Goal: Task Accomplishment & Management: Use online tool/utility

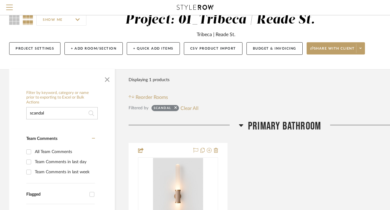
click at [64, 116] on input "scandal" at bounding box center [61, 113] width 71 height 12
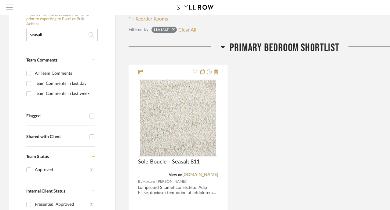
scroll to position [113, 0]
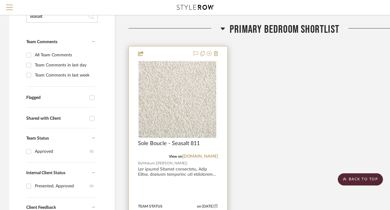
type input "seasalt"
click at [204, 140] on div "Sole Boucle - Seasalt 811" at bounding box center [178, 146] width 80 height 13
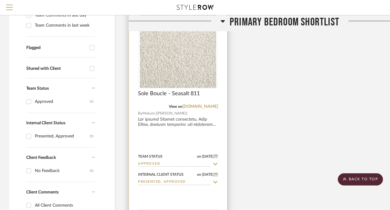
scroll to position [170, 0]
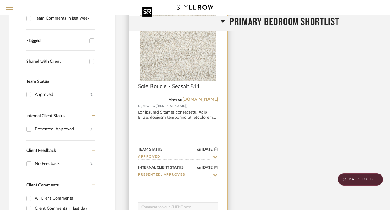
click at [189, 65] on img "0" at bounding box center [178, 42] width 76 height 76
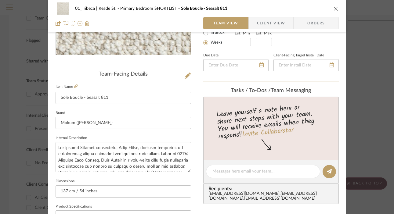
scroll to position [122, 0]
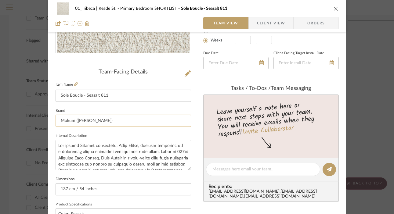
click at [75, 122] on input "Mokum ([PERSON_NAME])" at bounding box center [124, 121] width 136 height 12
click at [73, 121] on input "Mokum ([PERSON_NAME])" at bounding box center [124, 121] width 136 height 12
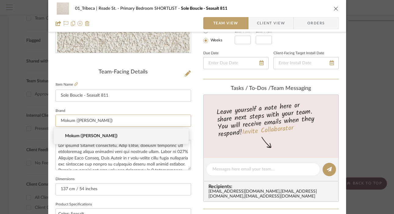
drag, startPoint x: 75, startPoint y: 122, endPoint x: 43, endPoint y: 122, distance: 31.5
click at [43, 122] on mat-dialog-content "01_Tribeca | Reade St. Primary Bedroom SHORTLIST Sole Boucle - Seasalt 811 Team…" at bounding box center [197, 165] width 332 height 564
type input "[PERSON_NAME]"
click at [74, 162] on textarea at bounding box center [124, 155] width 136 height 30
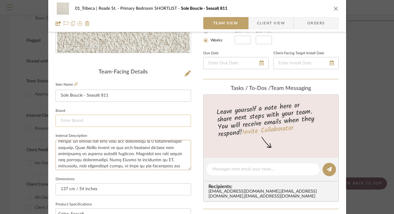
scroll to position [0, 0]
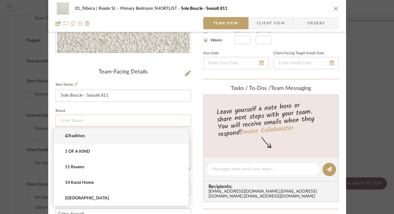
click at [73, 119] on input at bounding box center [124, 121] width 136 height 12
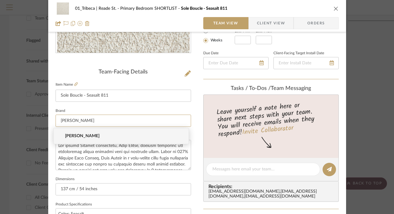
type input "[PERSON_NAME]"
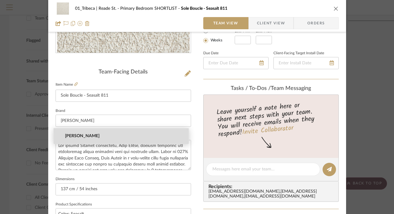
click at [76, 138] on span "[PERSON_NAME]" at bounding box center [123, 136] width 117 height 5
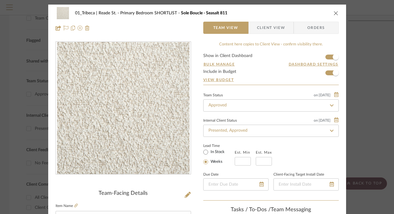
click at [334, 11] on icon "close" at bounding box center [336, 13] width 5 height 5
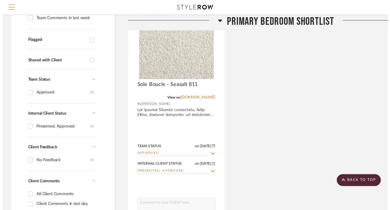
scroll to position [170, 0]
